Goal: Task Accomplishment & Management: Manage account settings

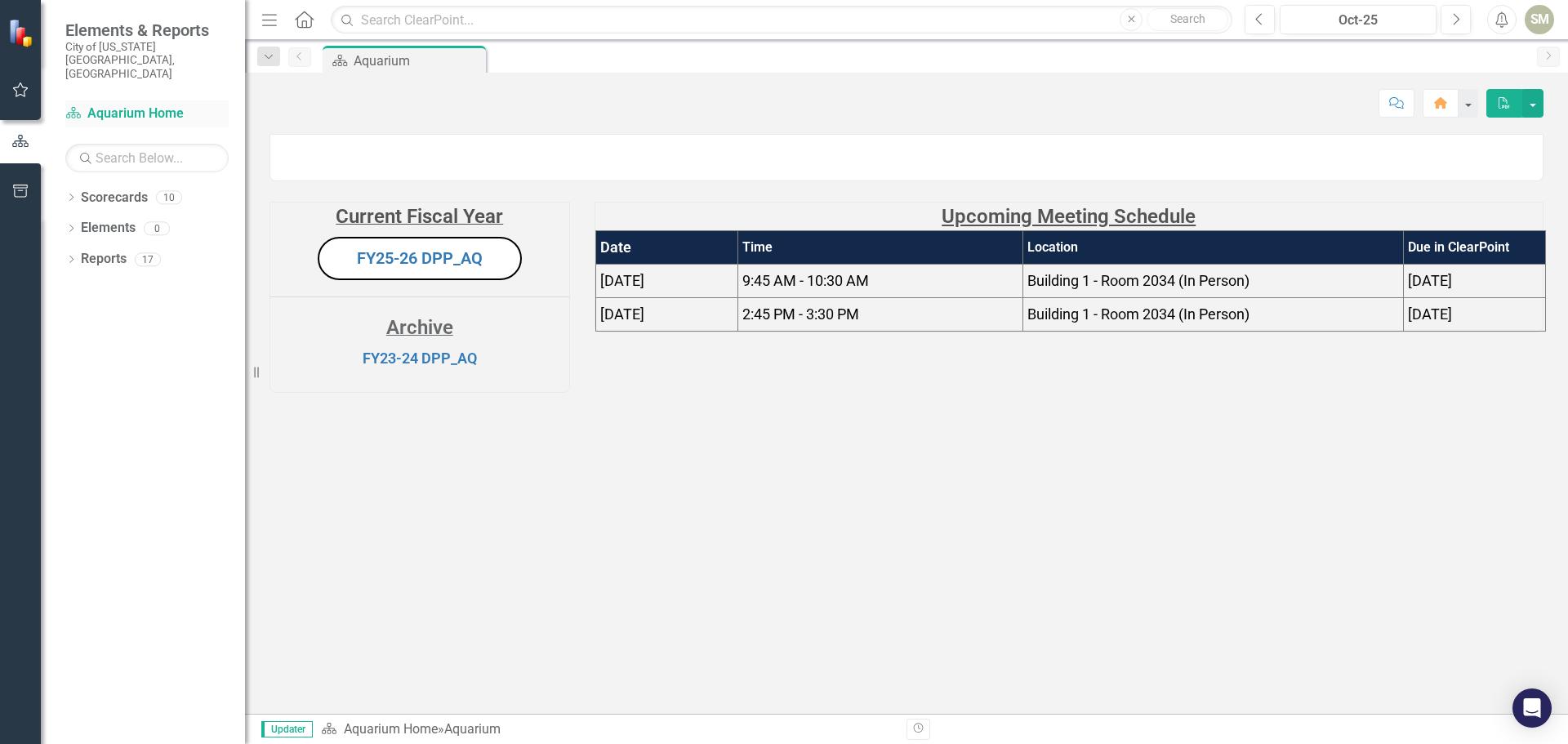
click at [133, 105] on link "Scorecard Aquarium Home" at bounding box center [147, 114] width 163 height 19
click at [70, 194] on icon "Dropdown" at bounding box center [71, 198] width 12 height 9
click at [61, 223] on icon "Dropdown" at bounding box center [55, 228] width 12 height 10
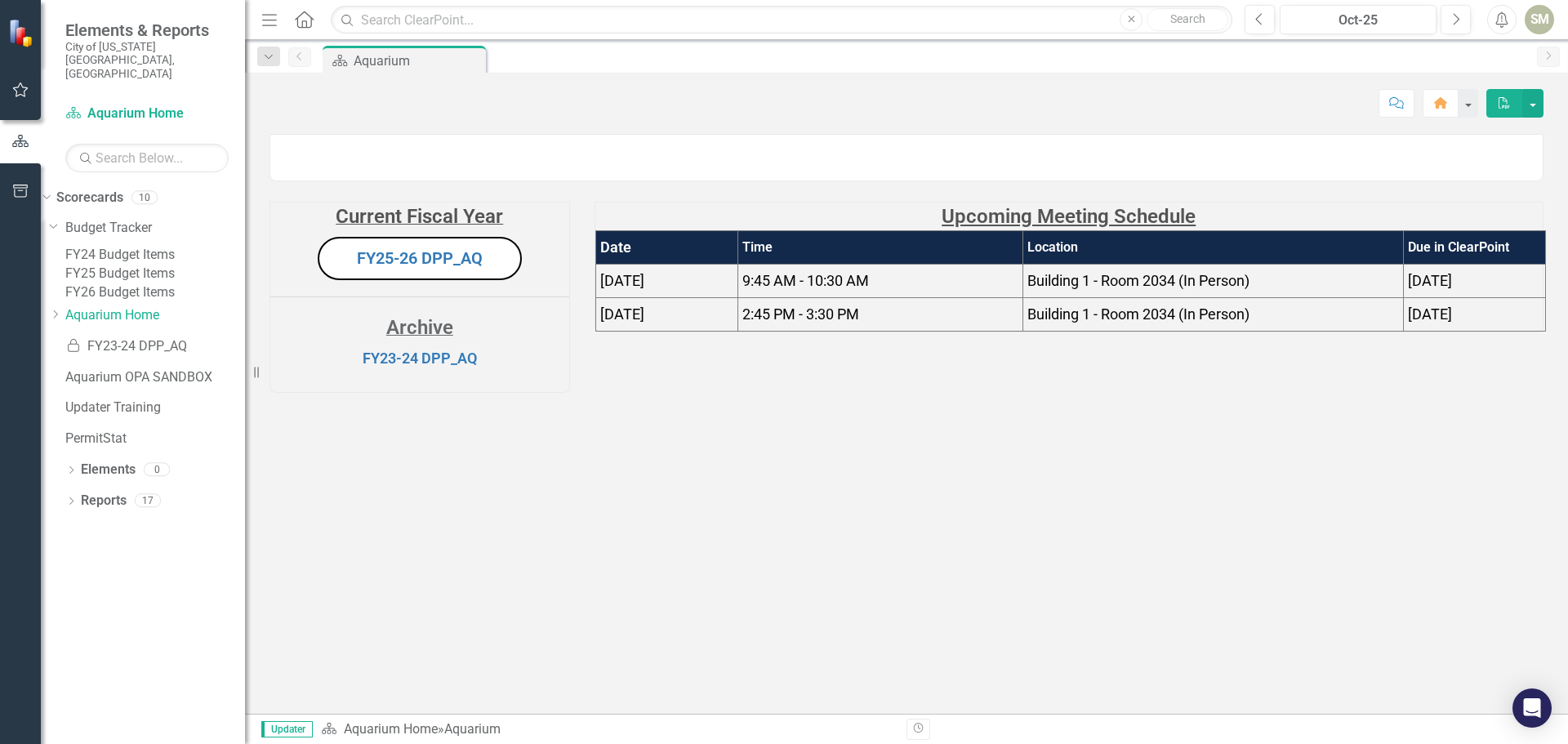
click at [133, 295] on link "FY26 Budget Items" at bounding box center [155, 292] width 180 height 19
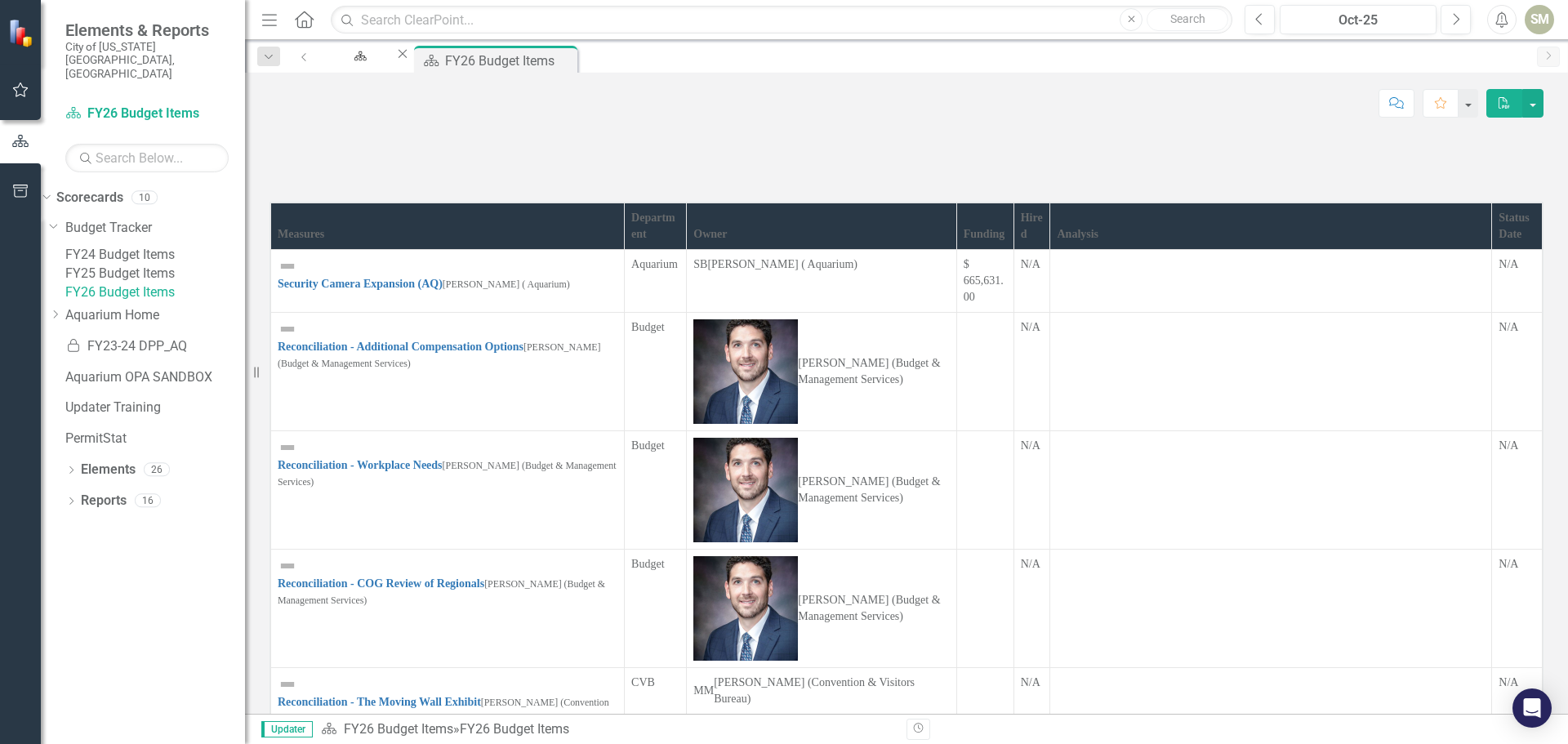
click at [290, 276] on img at bounding box center [288, 266] width 20 height 20
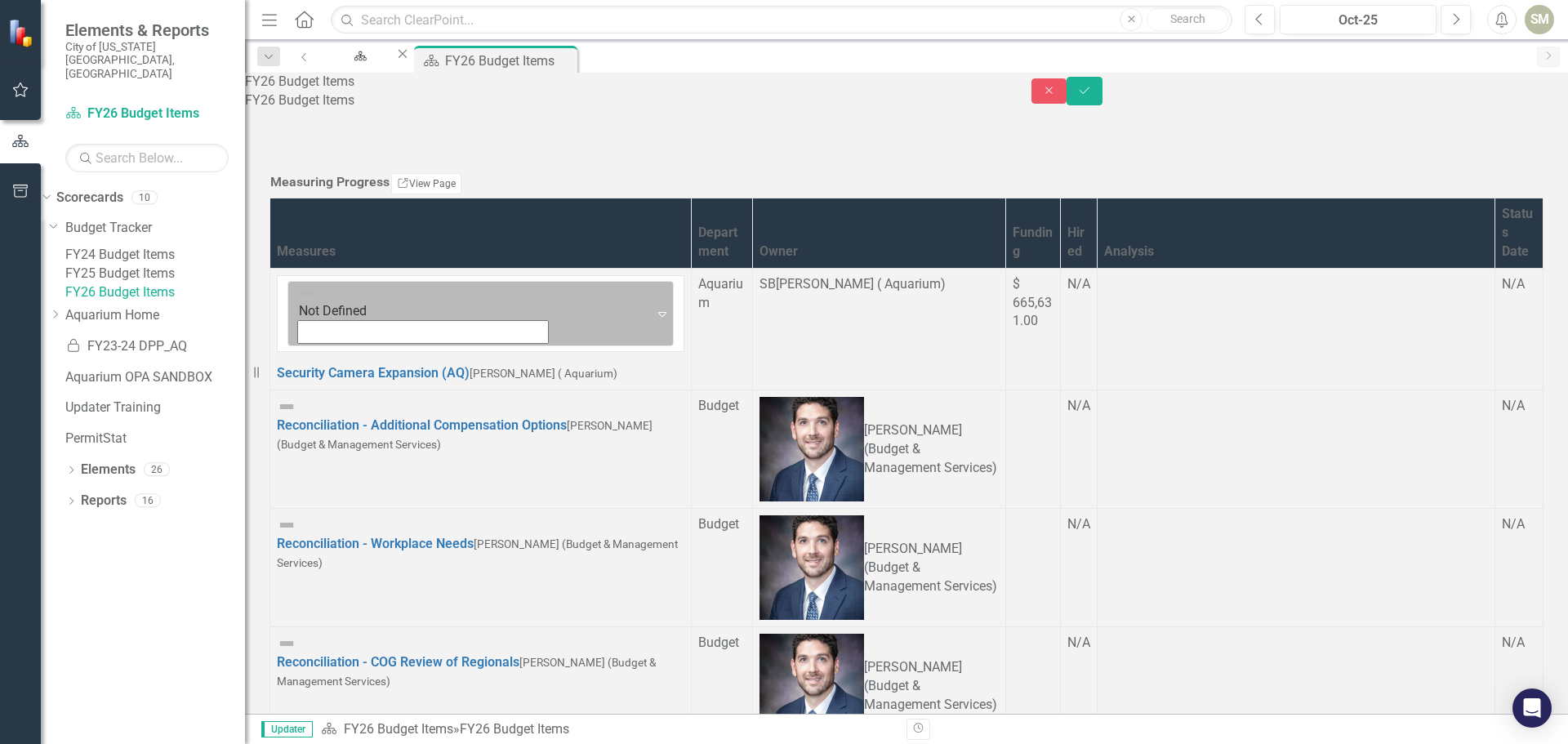
click at [658, 317] on icon at bounding box center [662, 314] width 8 height 5
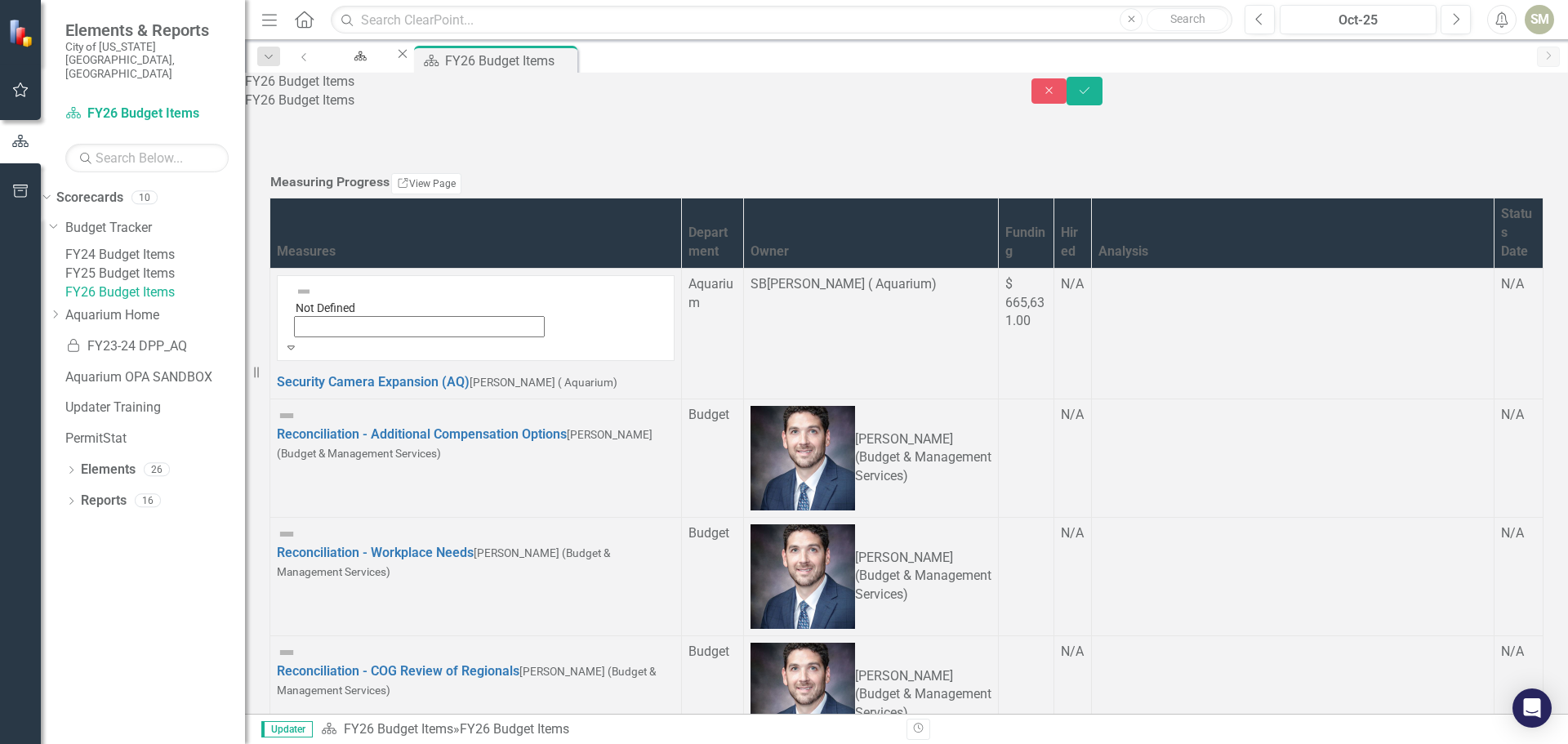
click at [1501, 294] on div "N/A" at bounding box center [1518, 284] width 35 height 19
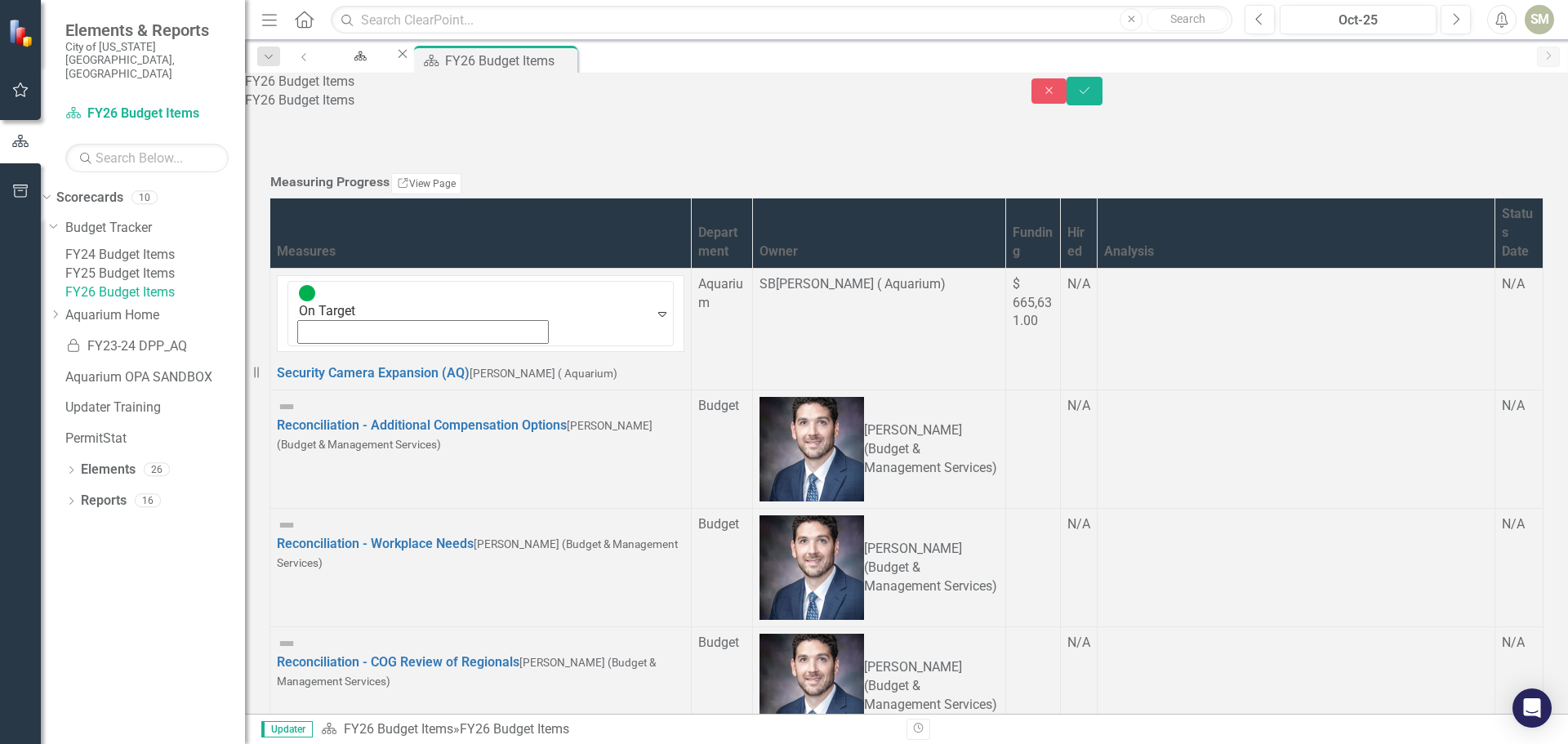
click at [1502, 294] on div "N/A" at bounding box center [1519, 284] width 35 height 19
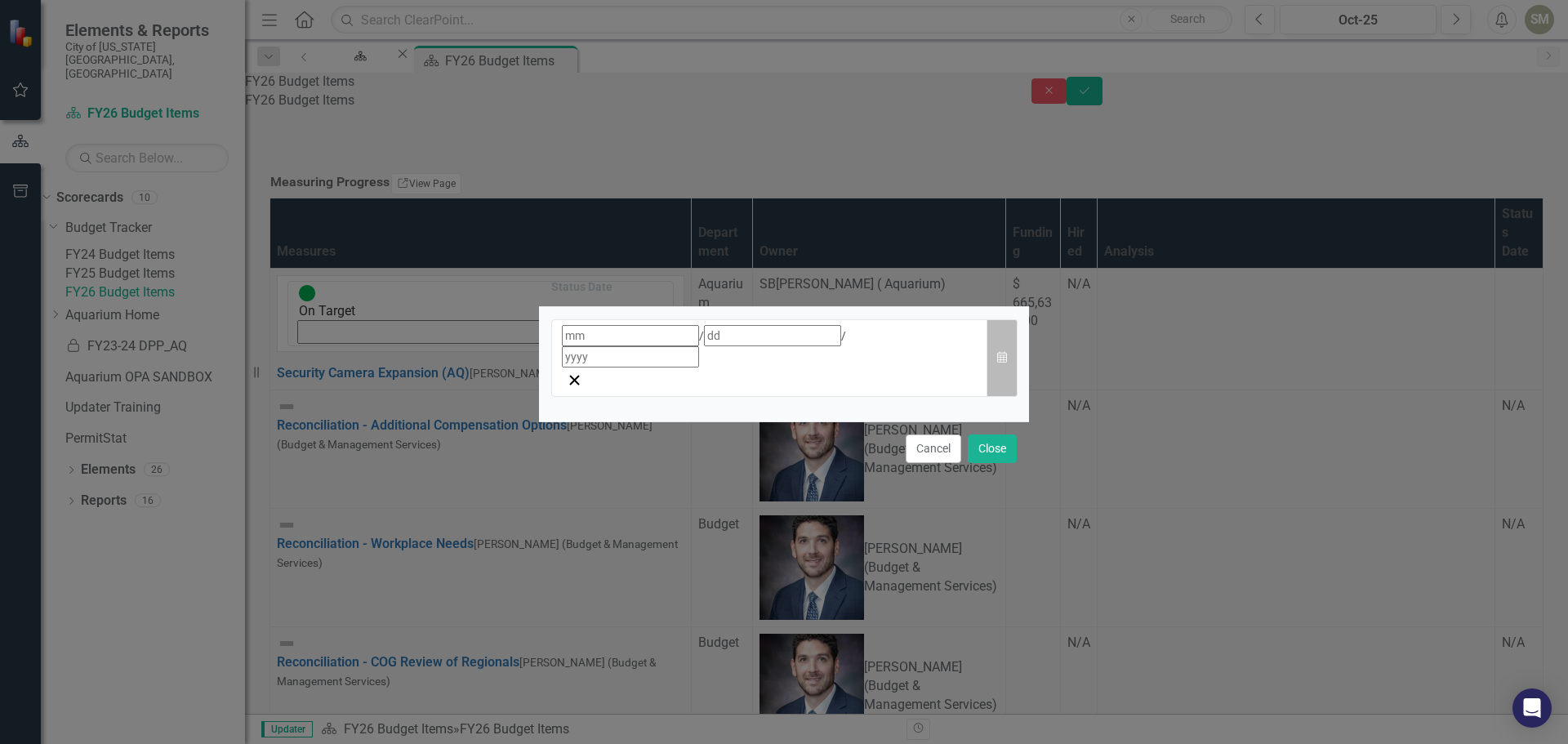
click at [1002, 356] on icon "button" at bounding box center [1002, 357] width 10 height 12
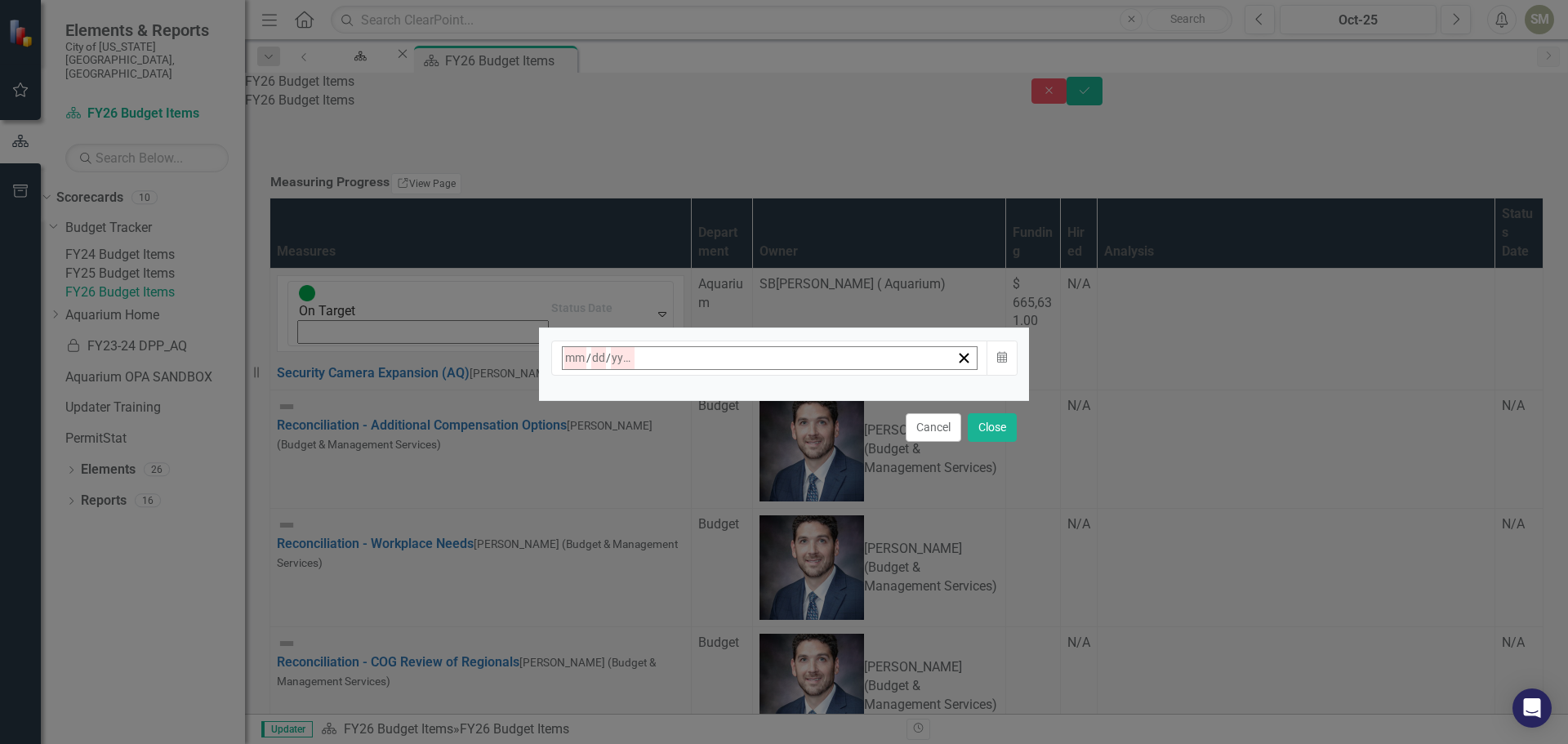
click at [783, 511] on abbr "17" at bounding box center [776, 516] width 13 height 13
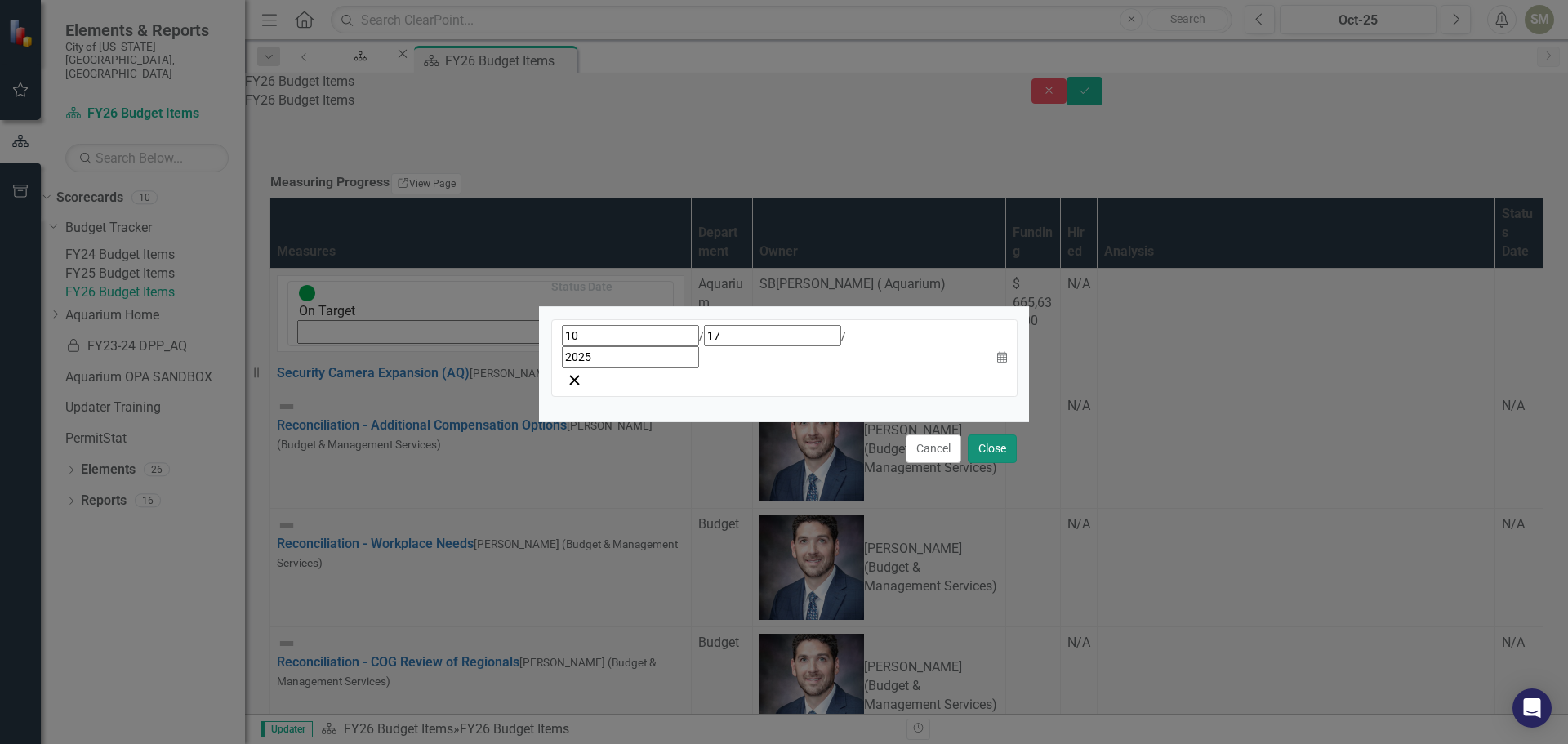
click at [984, 434] on button "Close" at bounding box center [993, 448] width 49 height 29
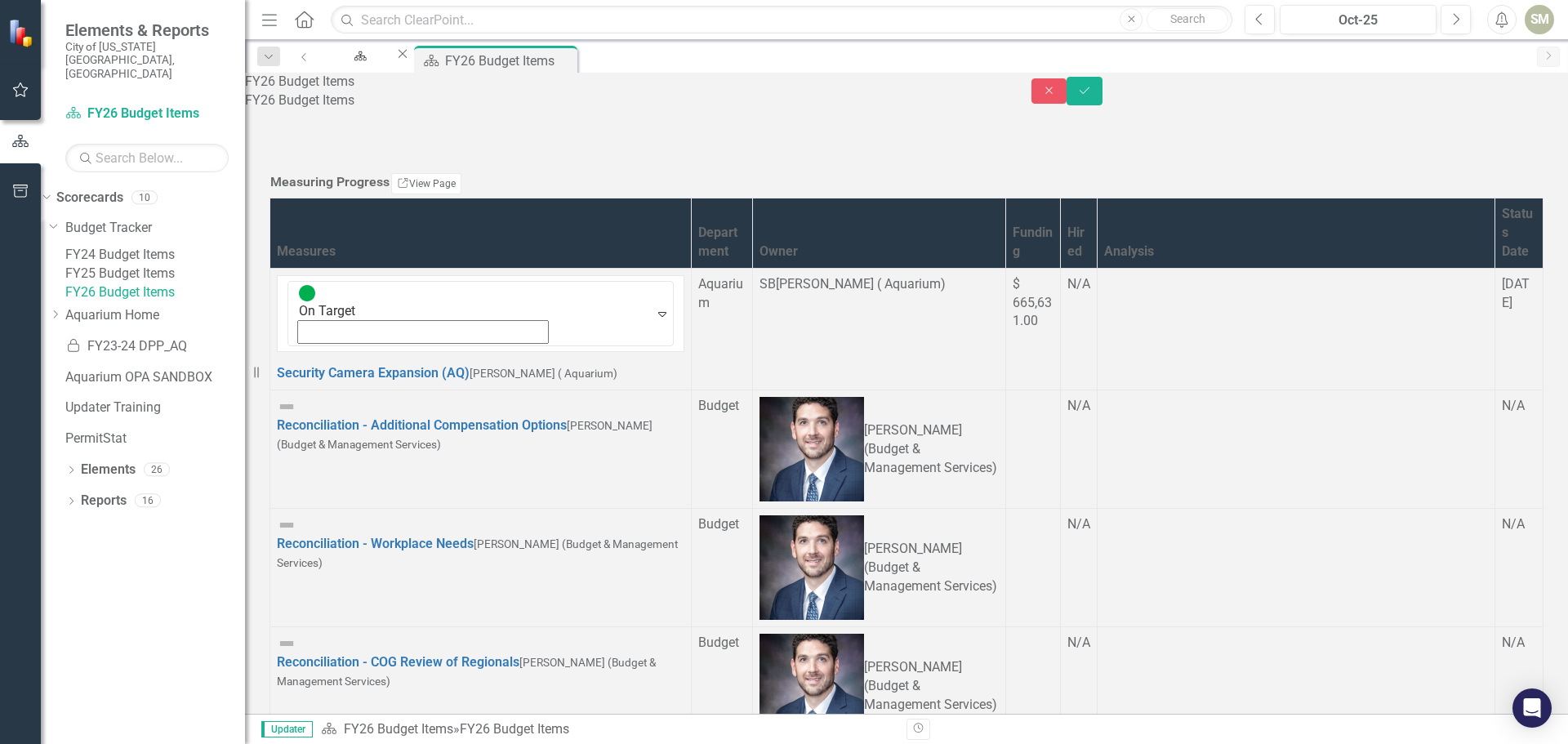
click at [1104, 275] on div at bounding box center [1296, 275] width 384 height 0
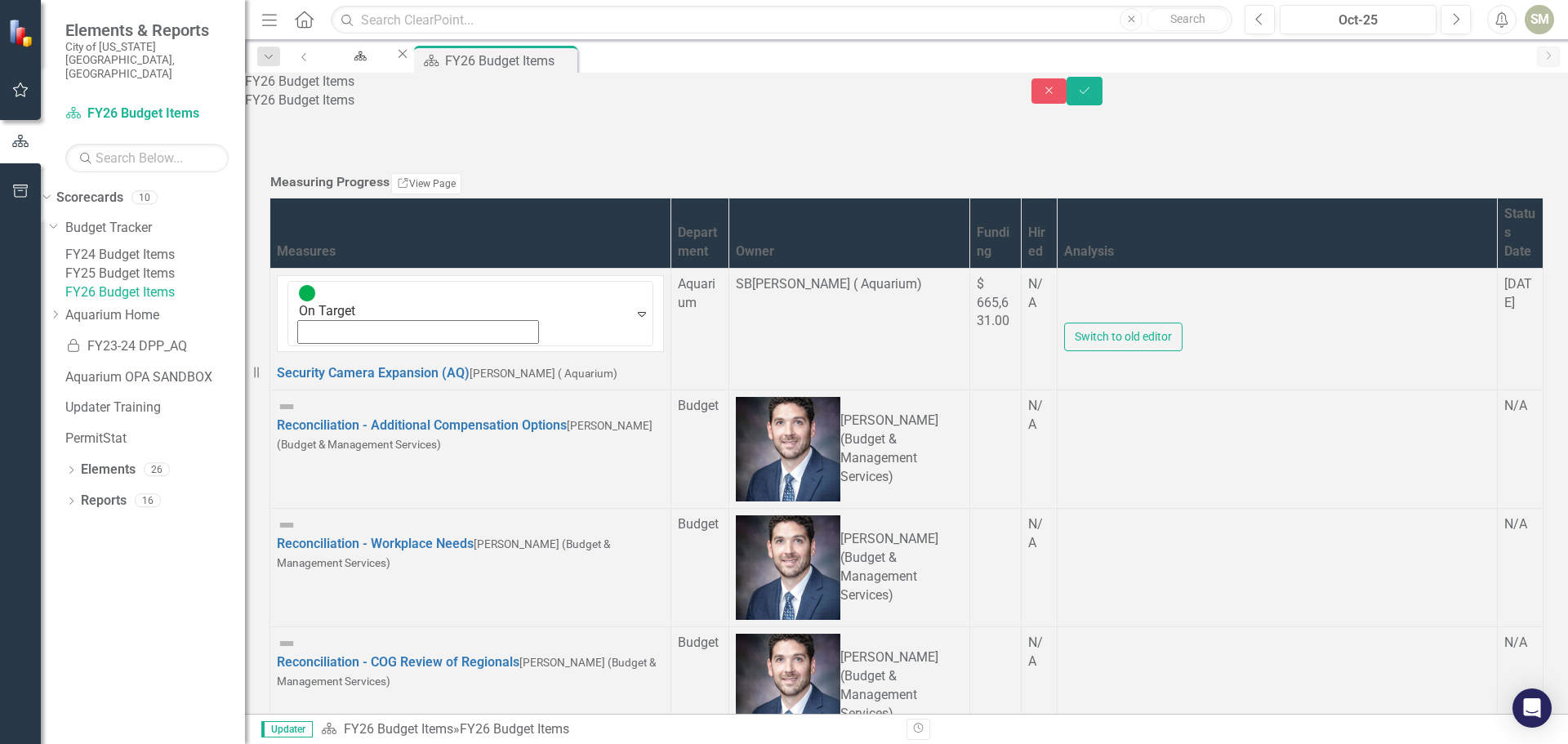
click at [1064, 324] on div at bounding box center [1277, 299] width 427 height 48
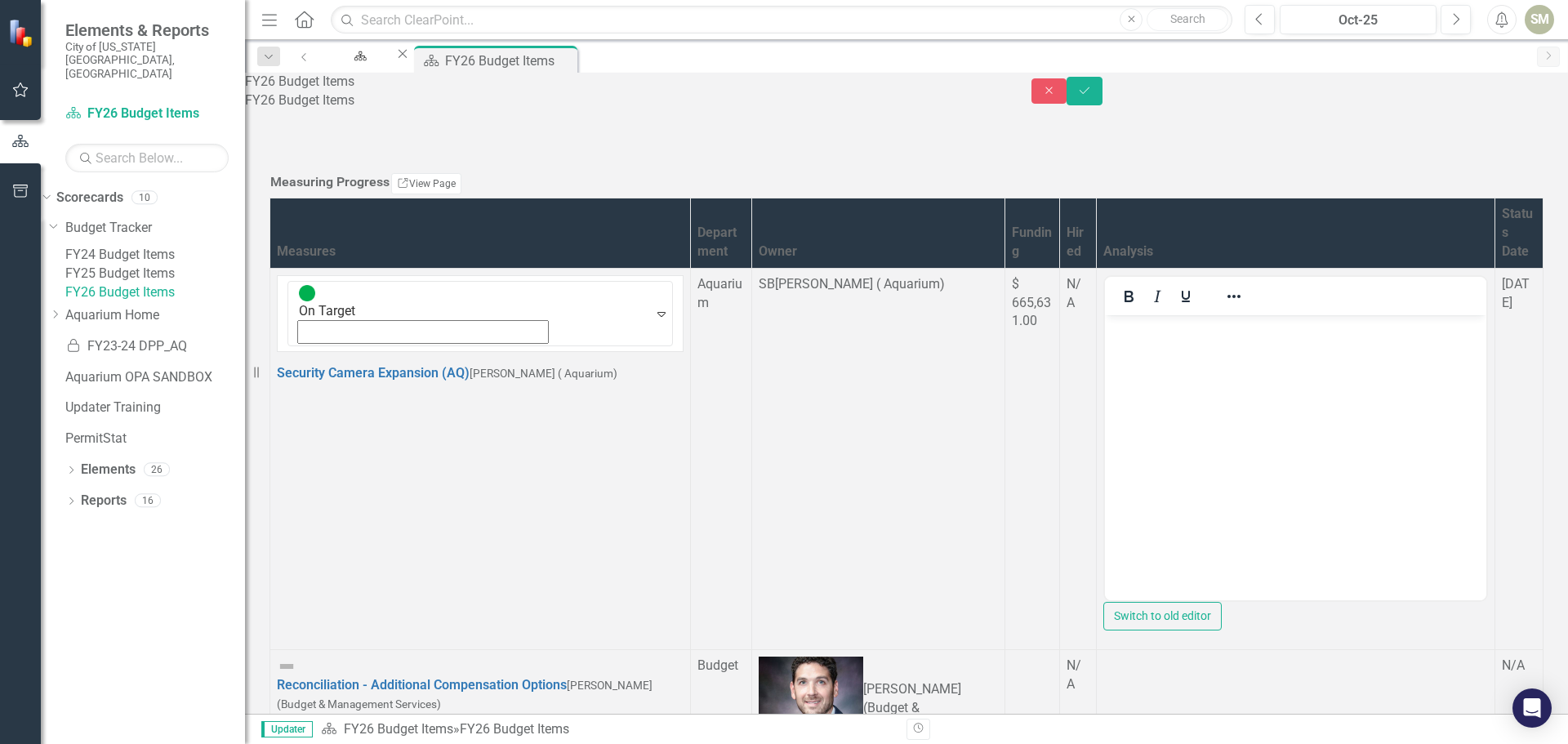
click at [1139, 351] on body "Rich Text Area. Press ALT-0 for help." at bounding box center [1295, 437] width 381 height 245
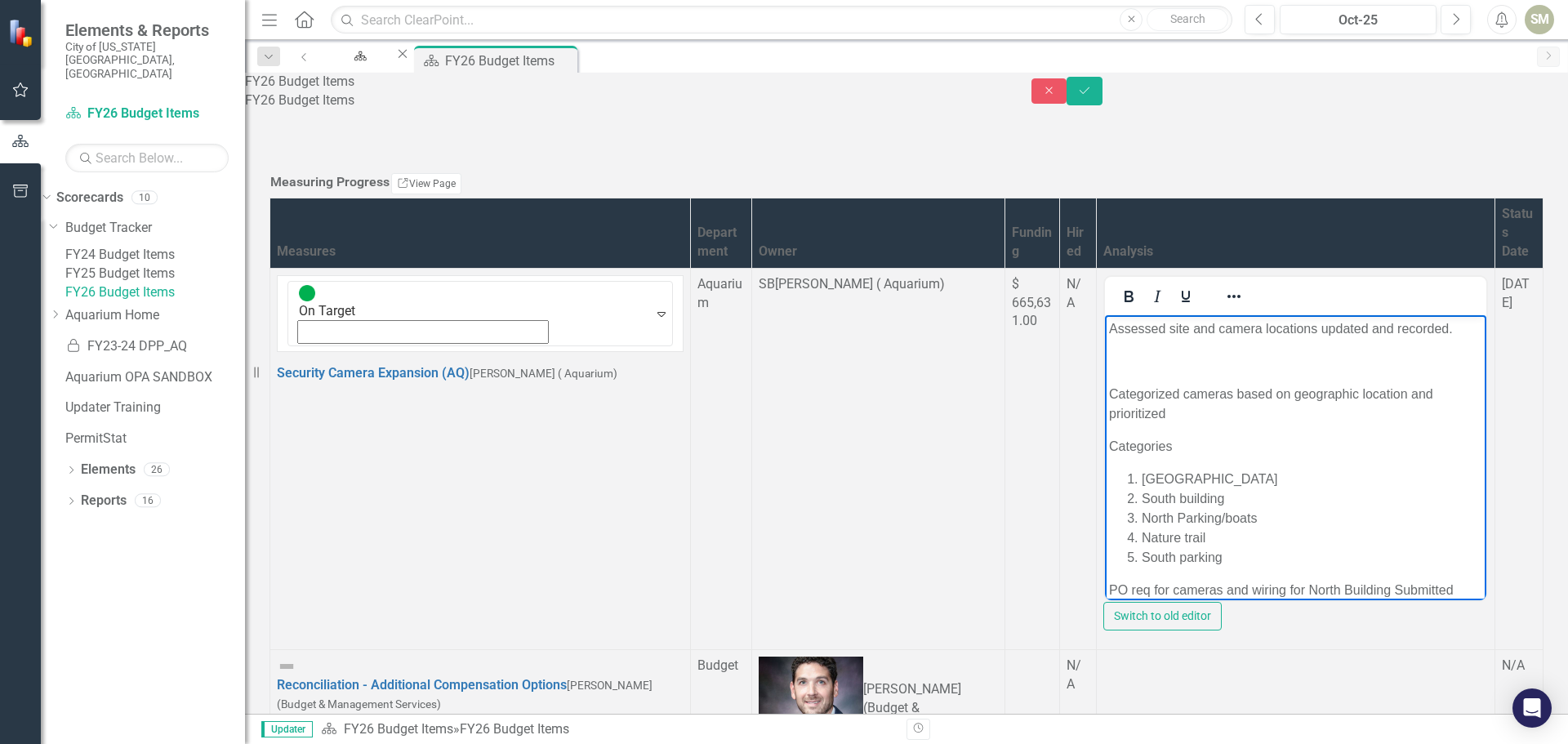
scroll to position [72, 0]
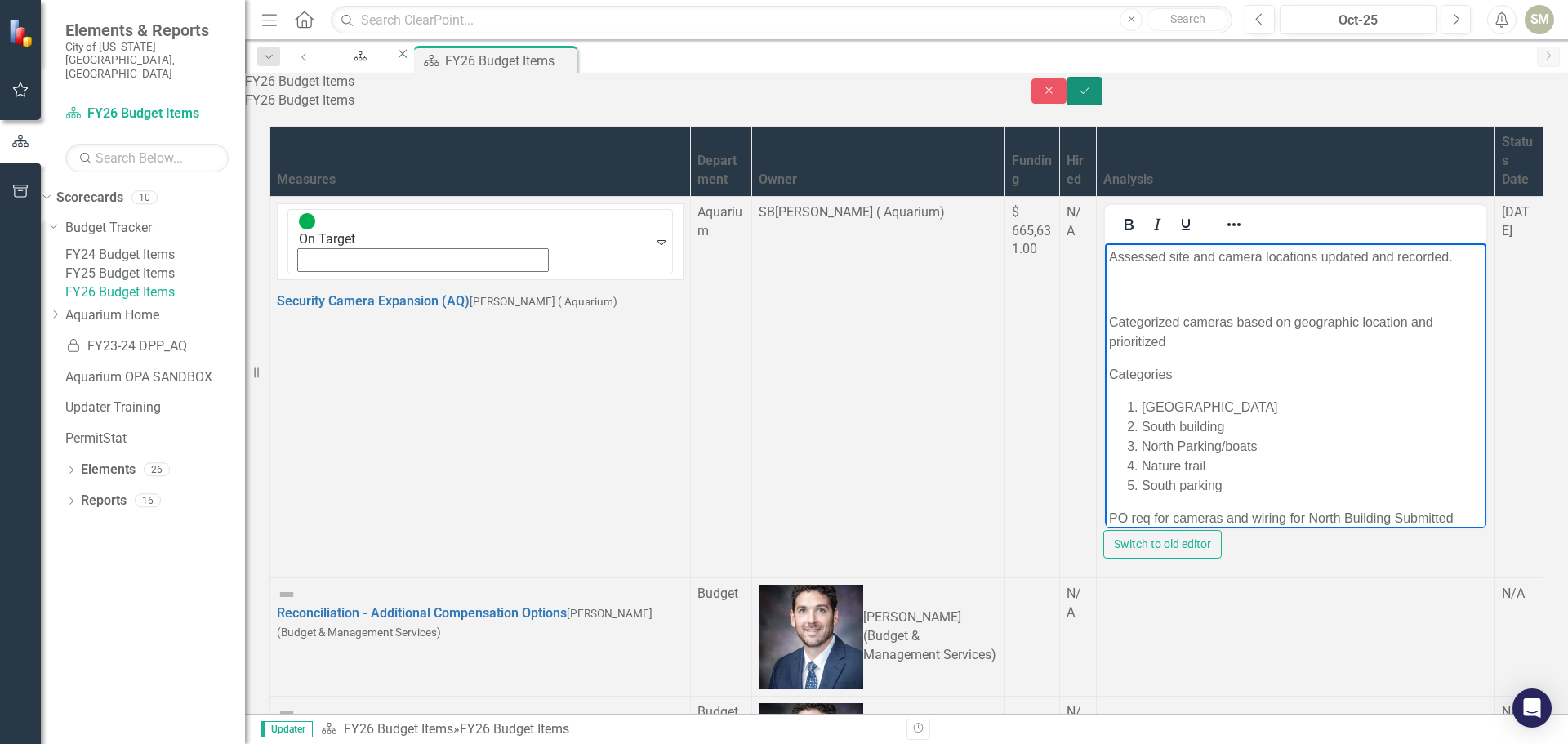
click at [1092, 96] on icon "Save" at bounding box center [1084, 91] width 15 height 12
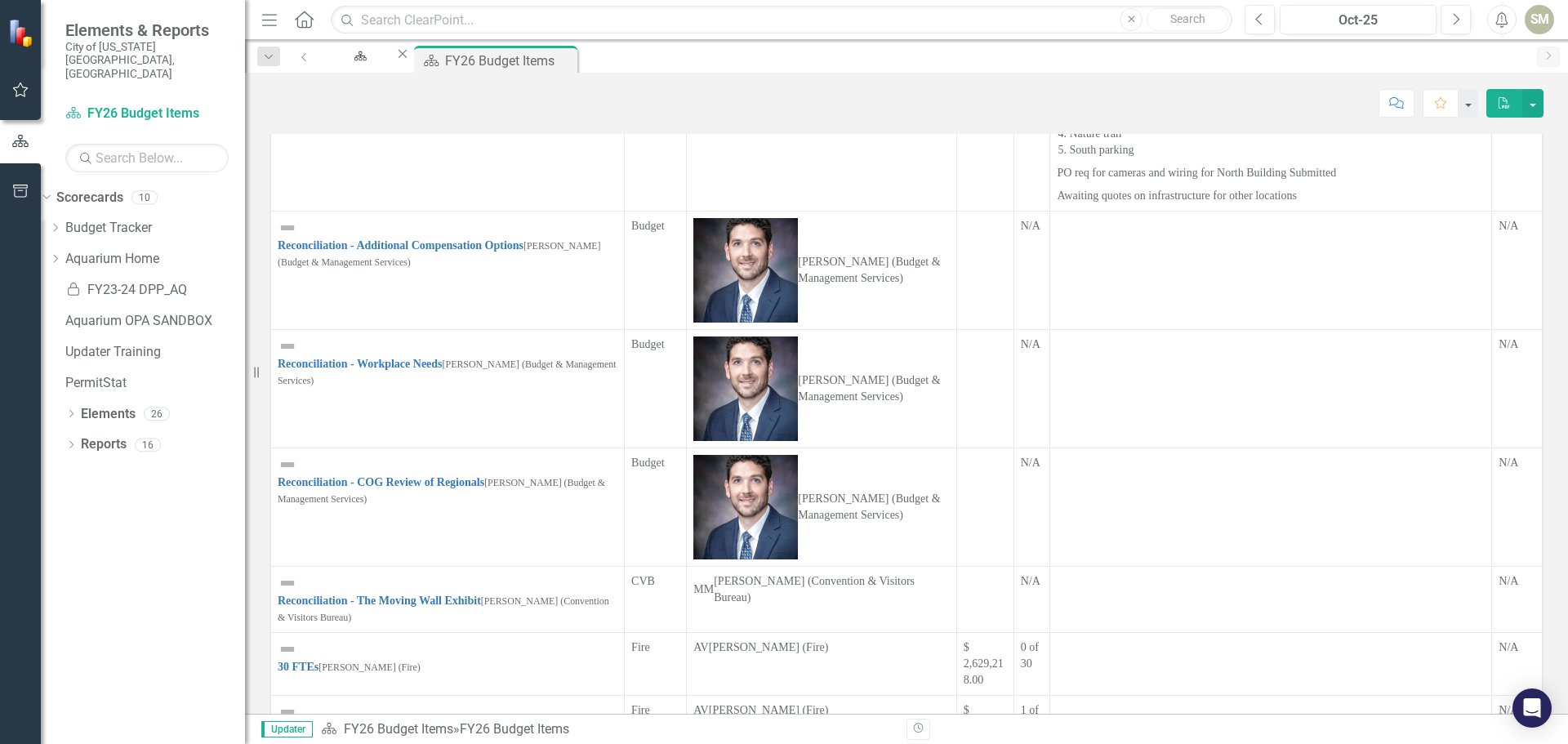
scroll to position [0, 0]
